Goal: Information Seeking & Learning: Learn about a topic

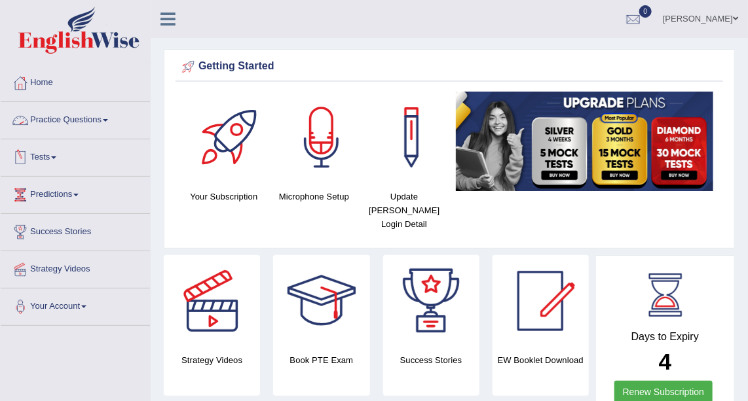
click at [73, 126] on link "Practice Questions" at bounding box center [75, 118] width 149 height 33
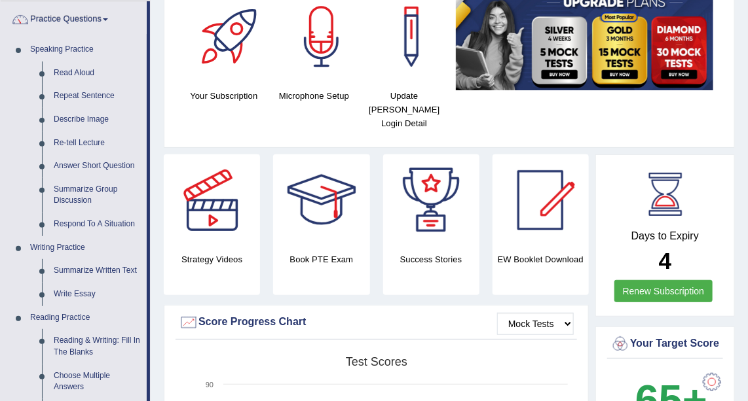
scroll to position [109, 0]
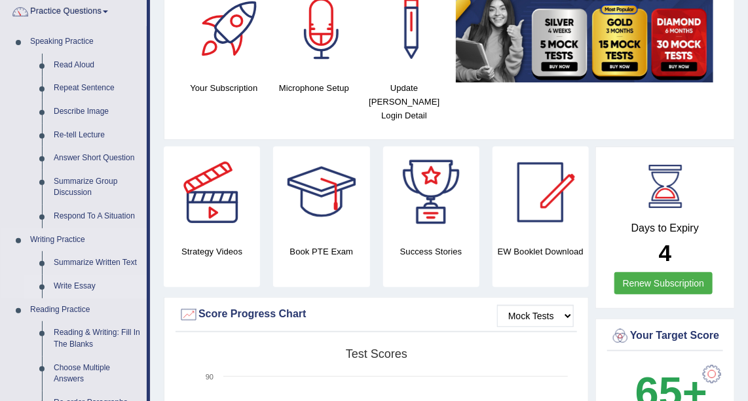
click at [64, 284] on link "Write Essay" at bounding box center [97, 287] width 99 height 24
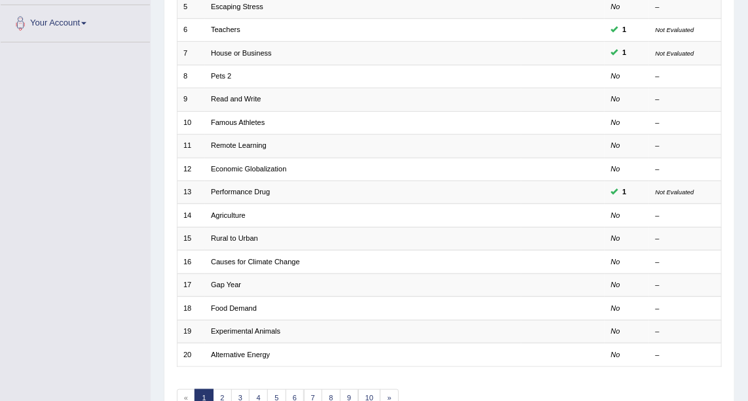
scroll to position [285, 0]
click at [216, 392] on link "2" at bounding box center [222, 397] width 19 height 18
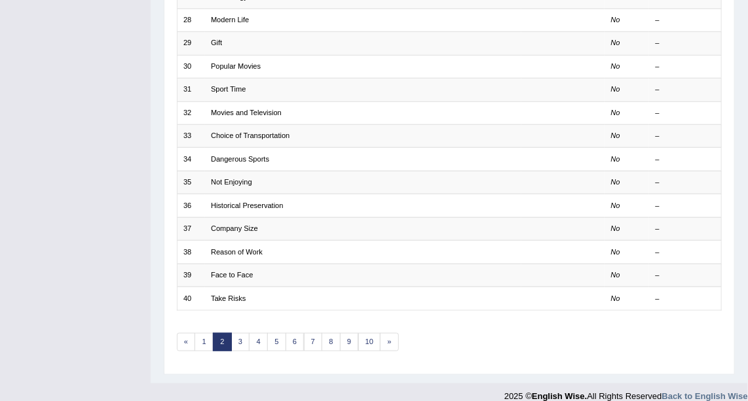
scroll to position [338, 0]
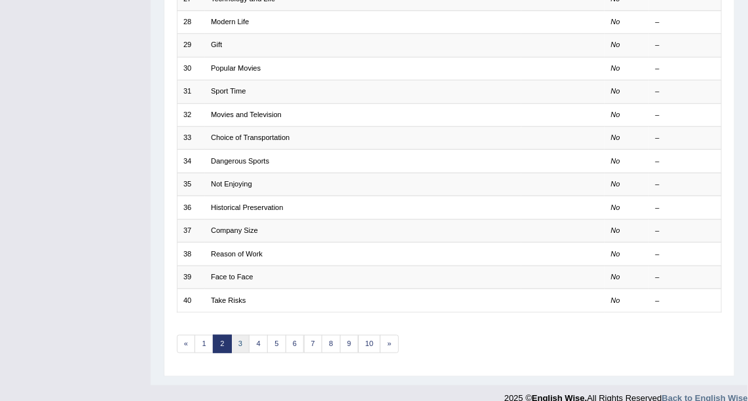
click at [240, 336] on link "3" at bounding box center [240, 344] width 19 height 18
